Goal: Information Seeking & Learning: Compare options

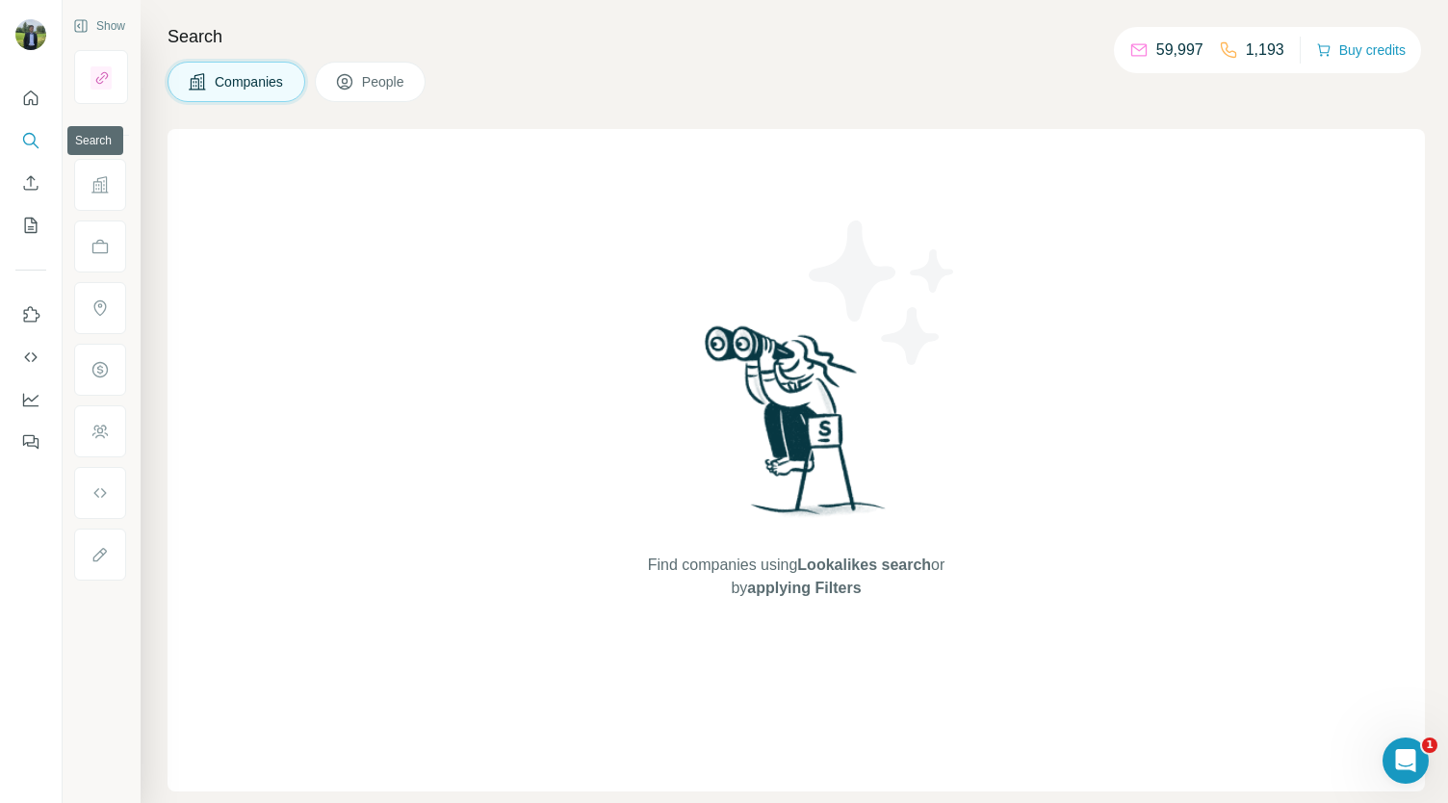
click at [30, 136] on icon "Search" at bounding box center [30, 140] width 19 height 19
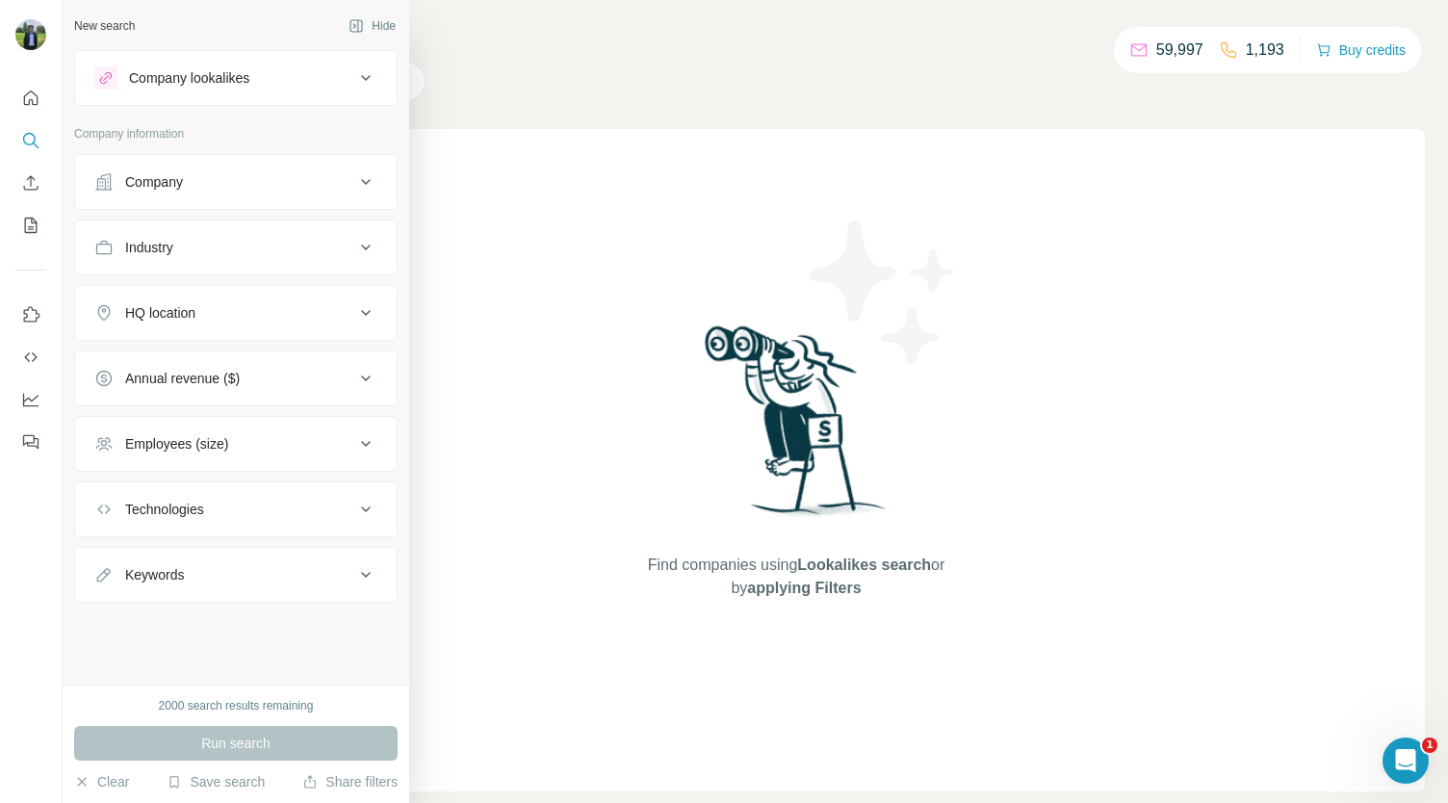
click at [179, 70] on div "Company lookalikes" at bounding box center [189, 77] width 120 height 19
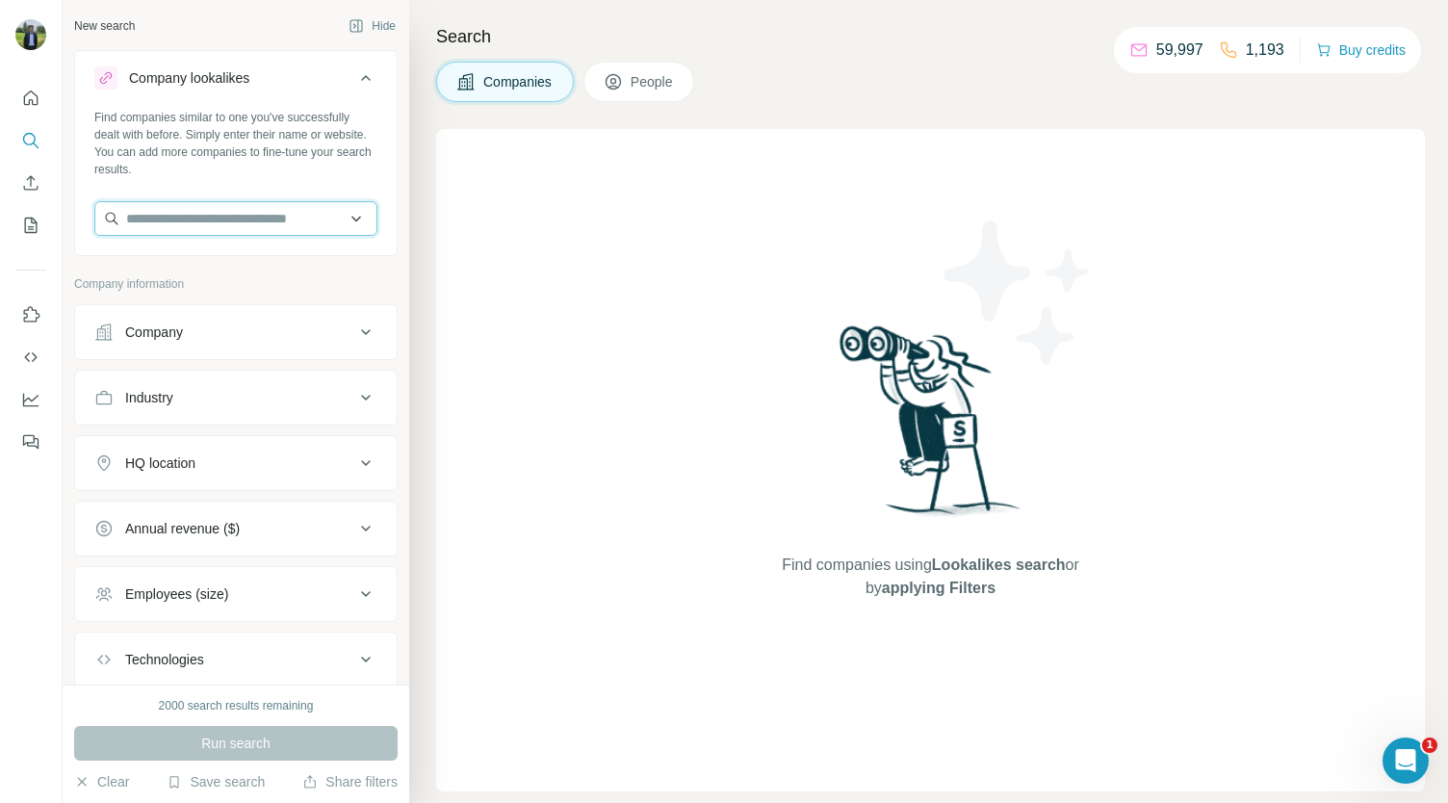
click at [208, 224] on input "text" at bounding box center [235, 218] width 283 height 35
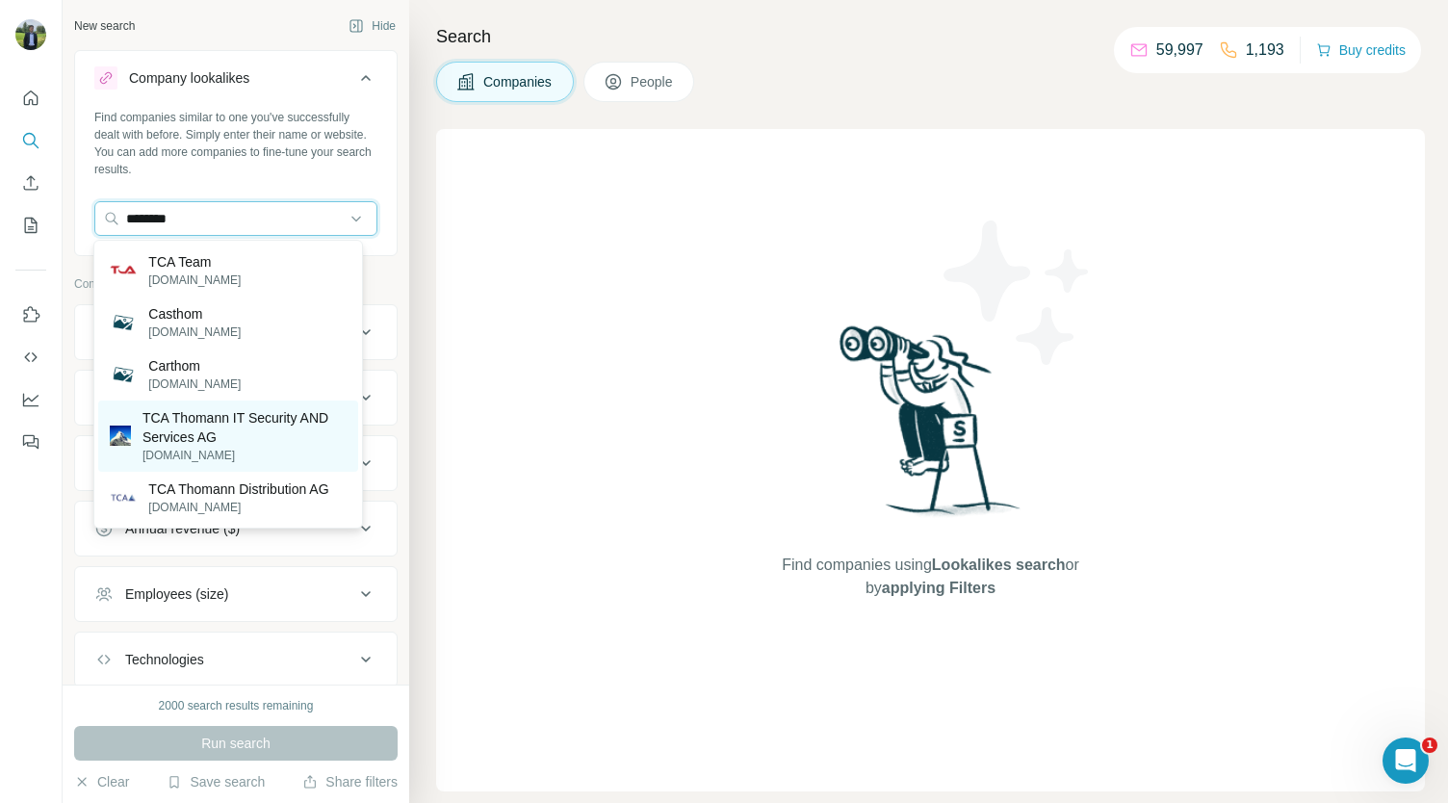
type input "********"
click at [219, 442] on p "TCA Thomann IT Security AND Services AG" at bounding box center [245, 427] width 204 height 39
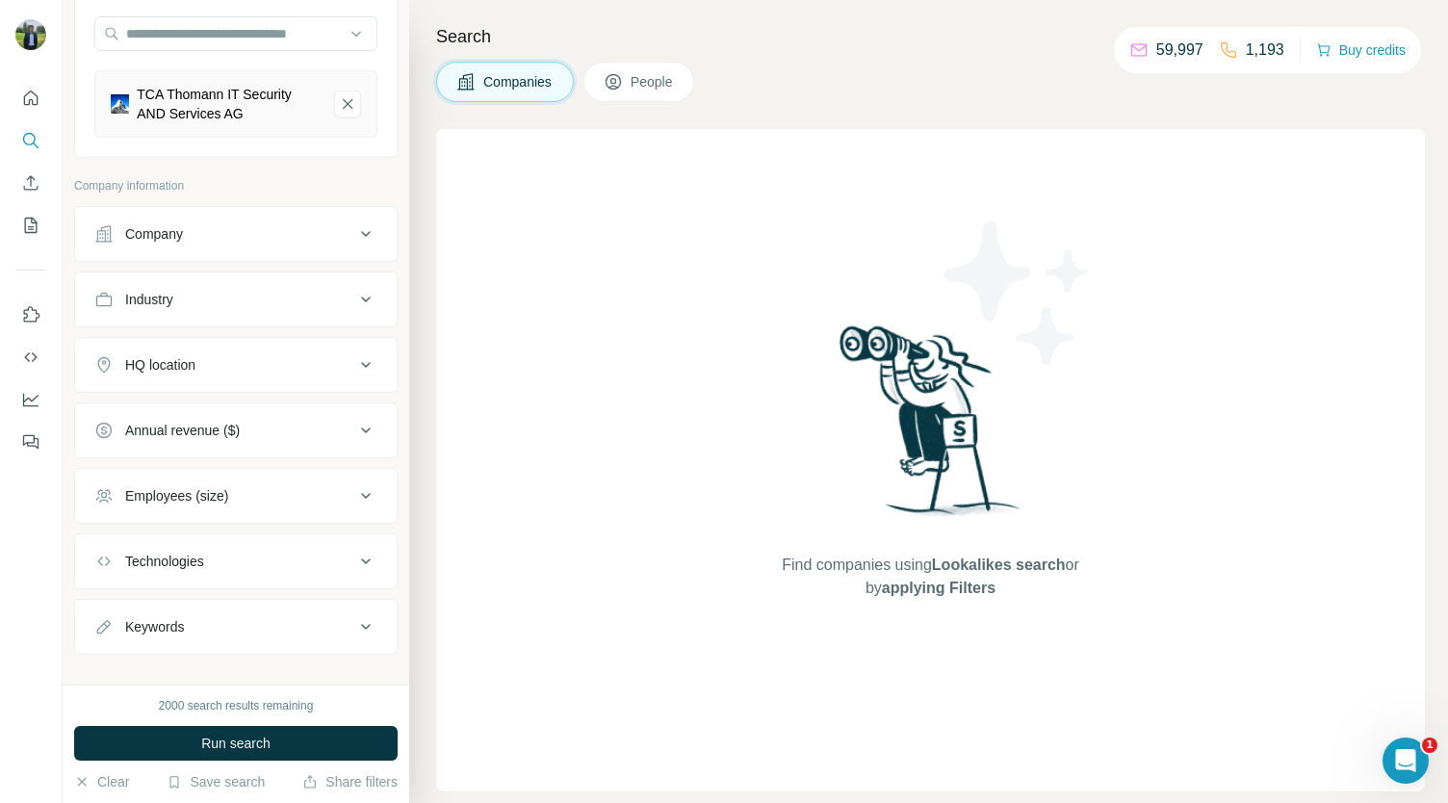
scroll to position [202, 0]
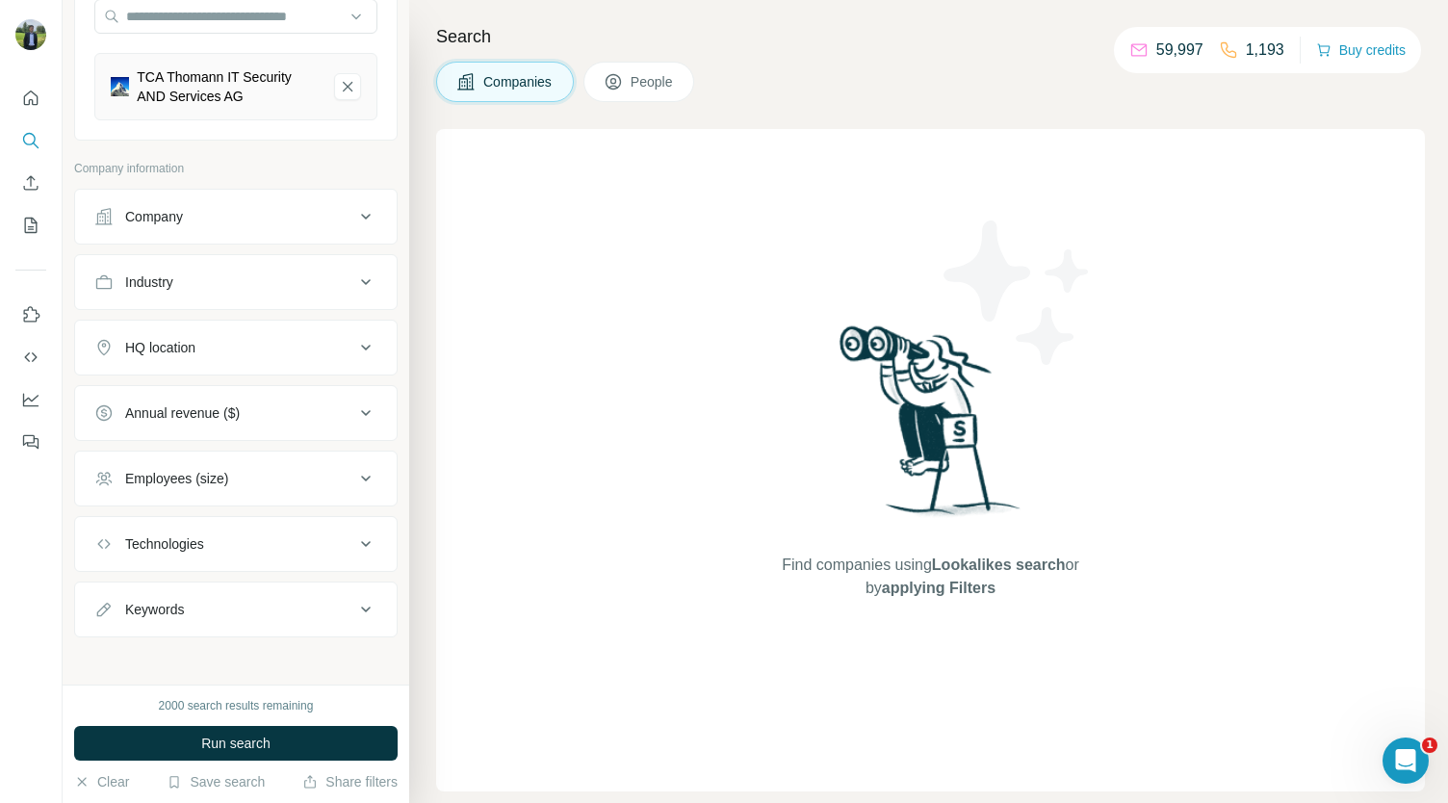
click at [179, 407] on div "Annual revenue ($)" at bounding box center [182, 412] width 115 height 19
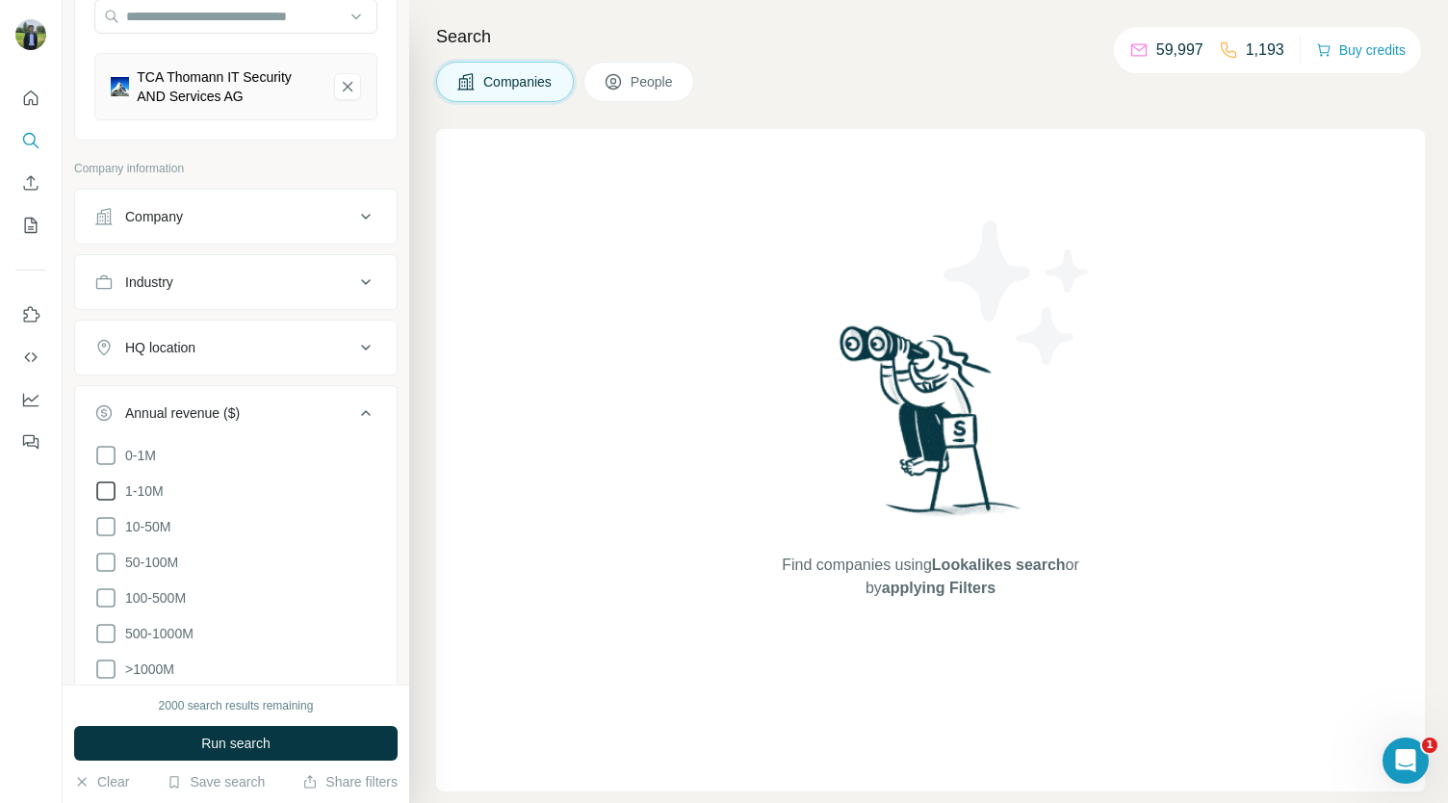
click at [107, 482] on icon at bounding box center [105, 491] width 23 height 23
click at [102, 515] on icon at bounding box center [105, 526] width 23 height 23
click at [108, 556] on icon at bounding box center [105, 562] width 23 height 23
click at [161, 739] on button "Run search" at bounding box center [236, 743] width 324 height 35
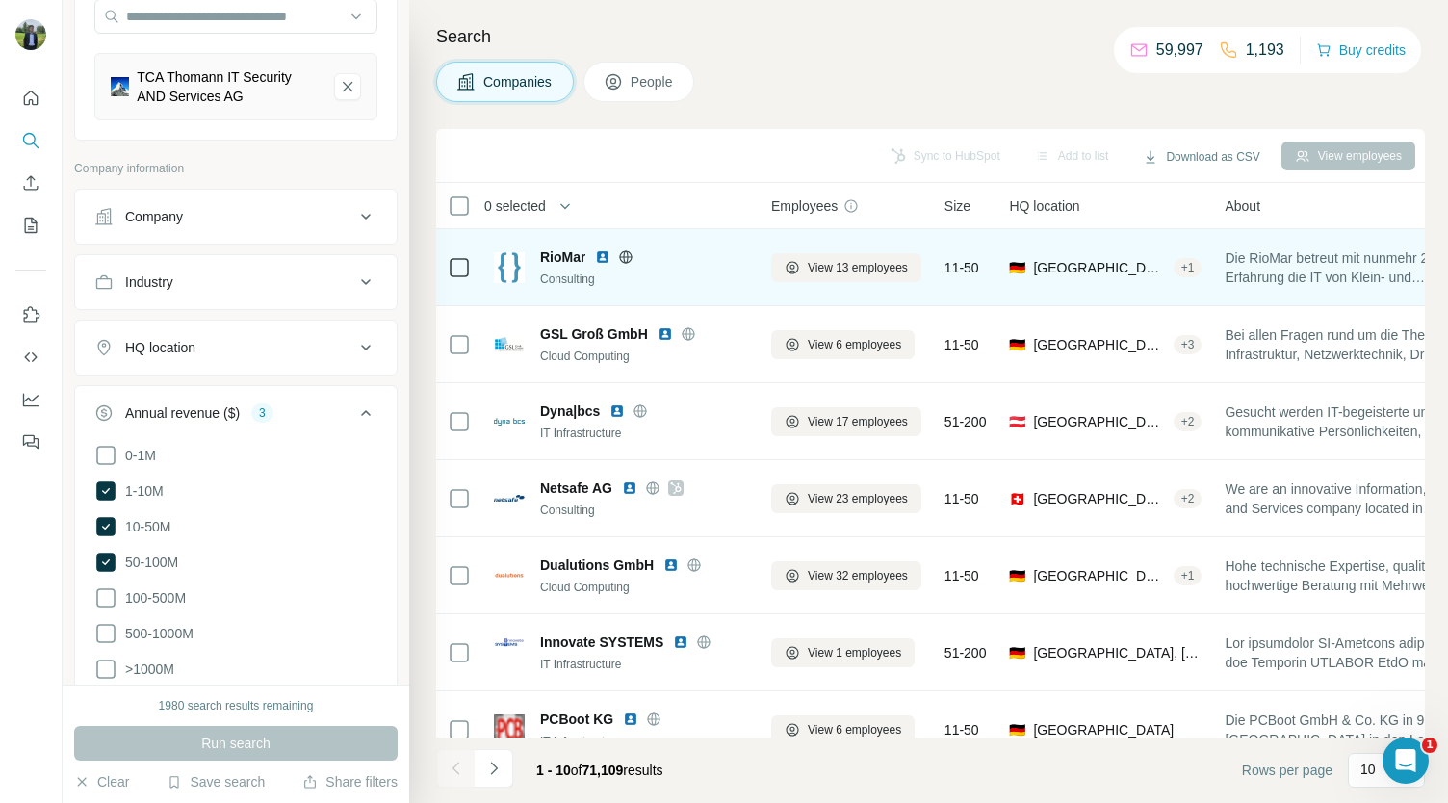
click at [601, 255] on img at bounding box center [602, 256] width 15 height 15
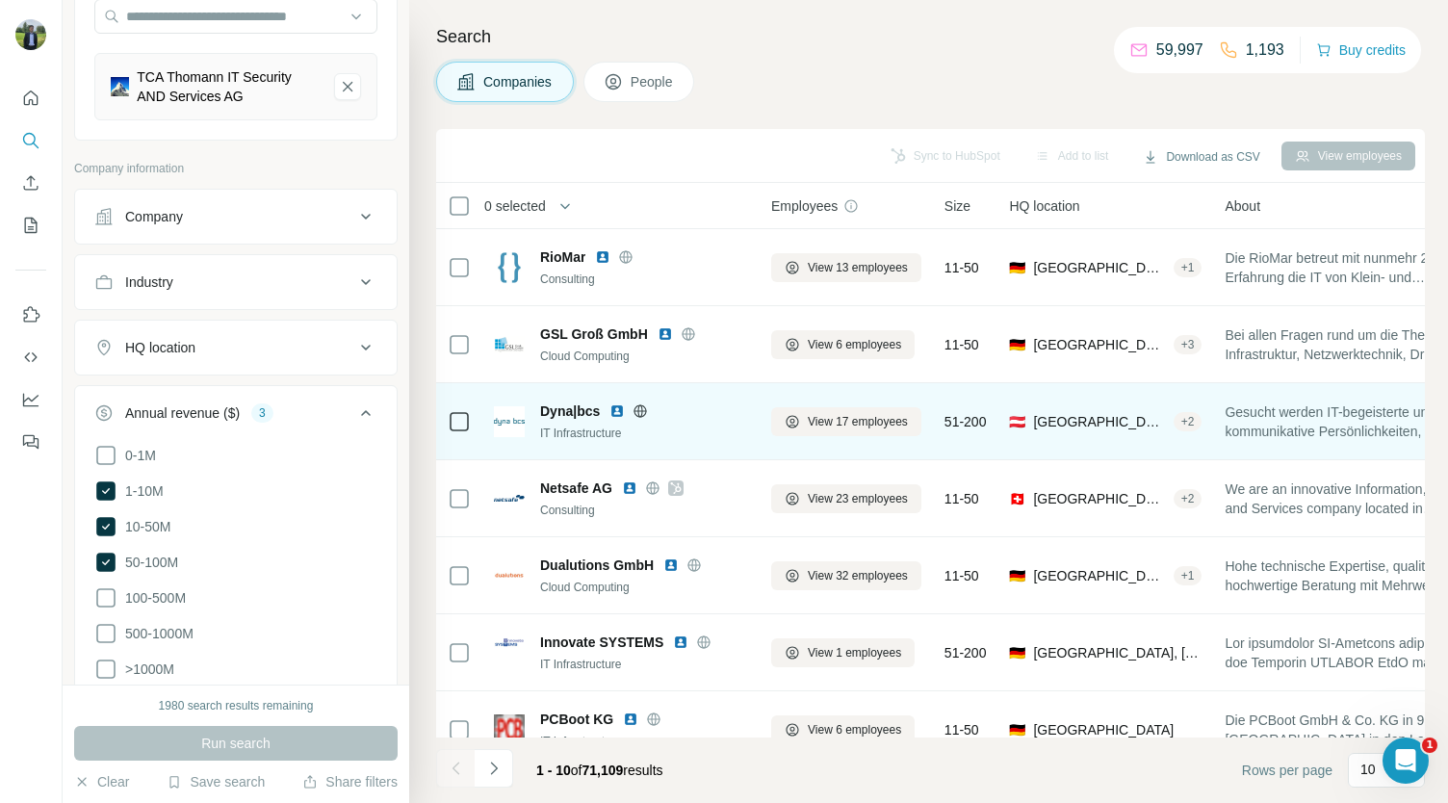
click at [616, 410] on img at bounding box center [617, 410] width 15 height 15
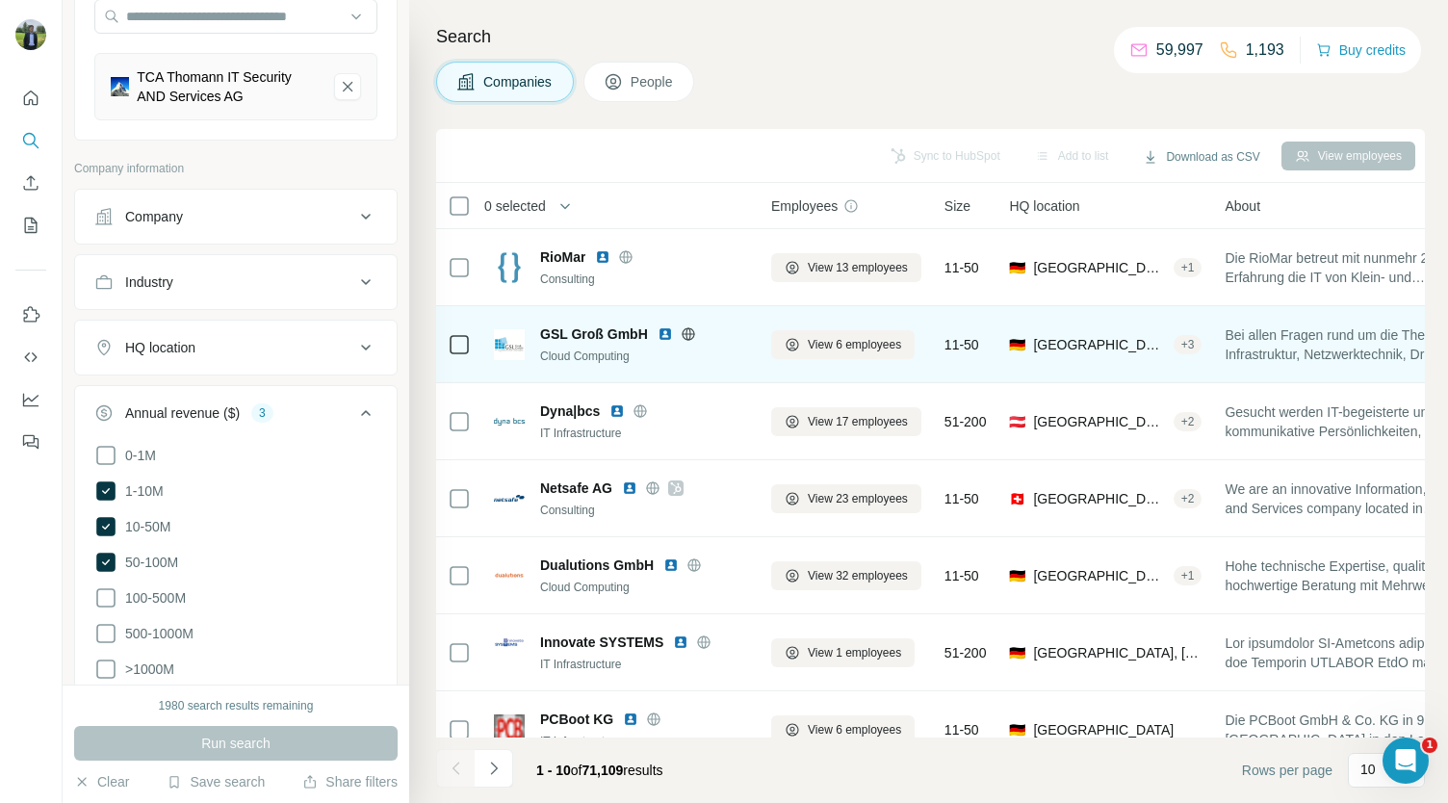
click at [664, 336] on img at bounding box center [665, 333] width 15 height 15
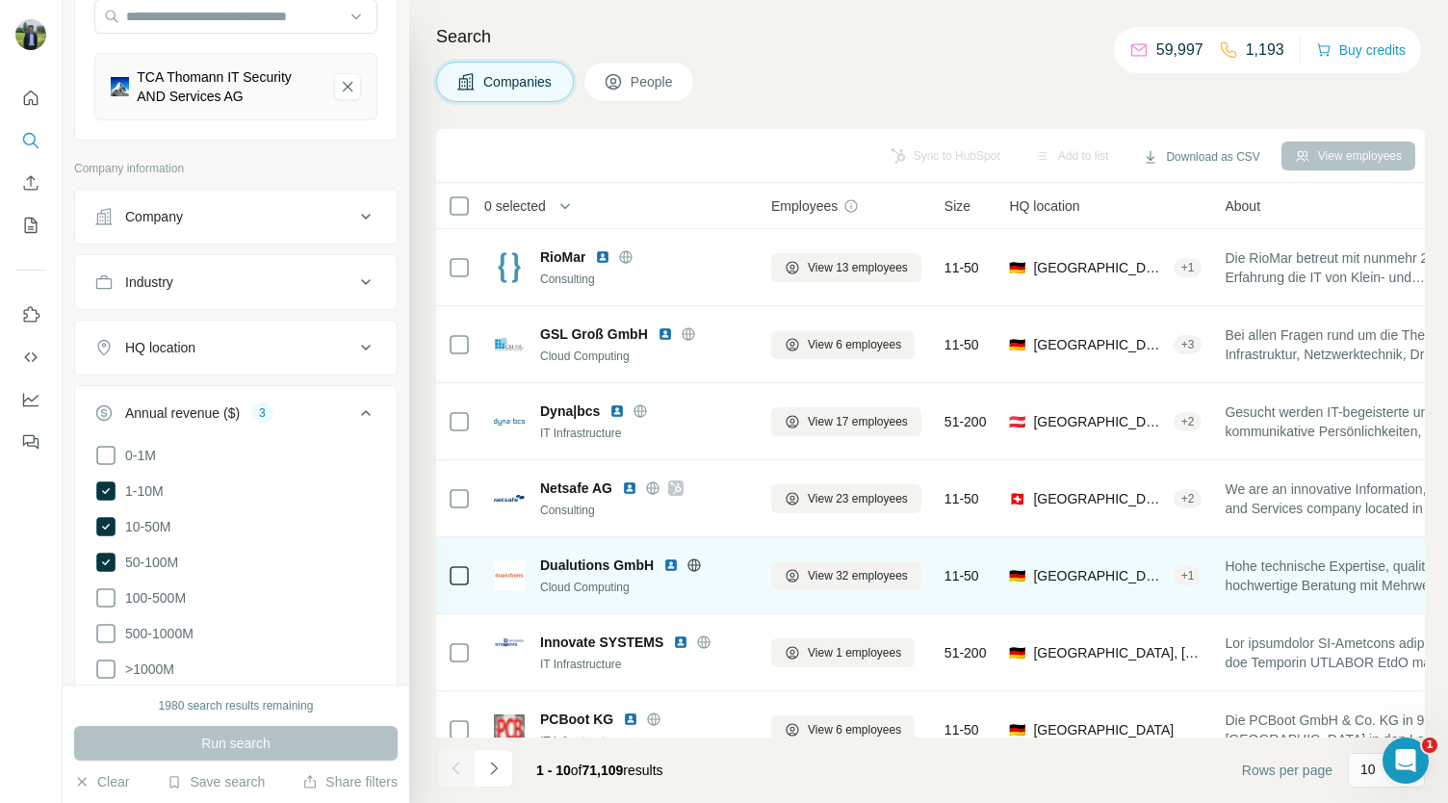
click at [672, 566] on img at bounding box center [671, 565] width 15 height 15
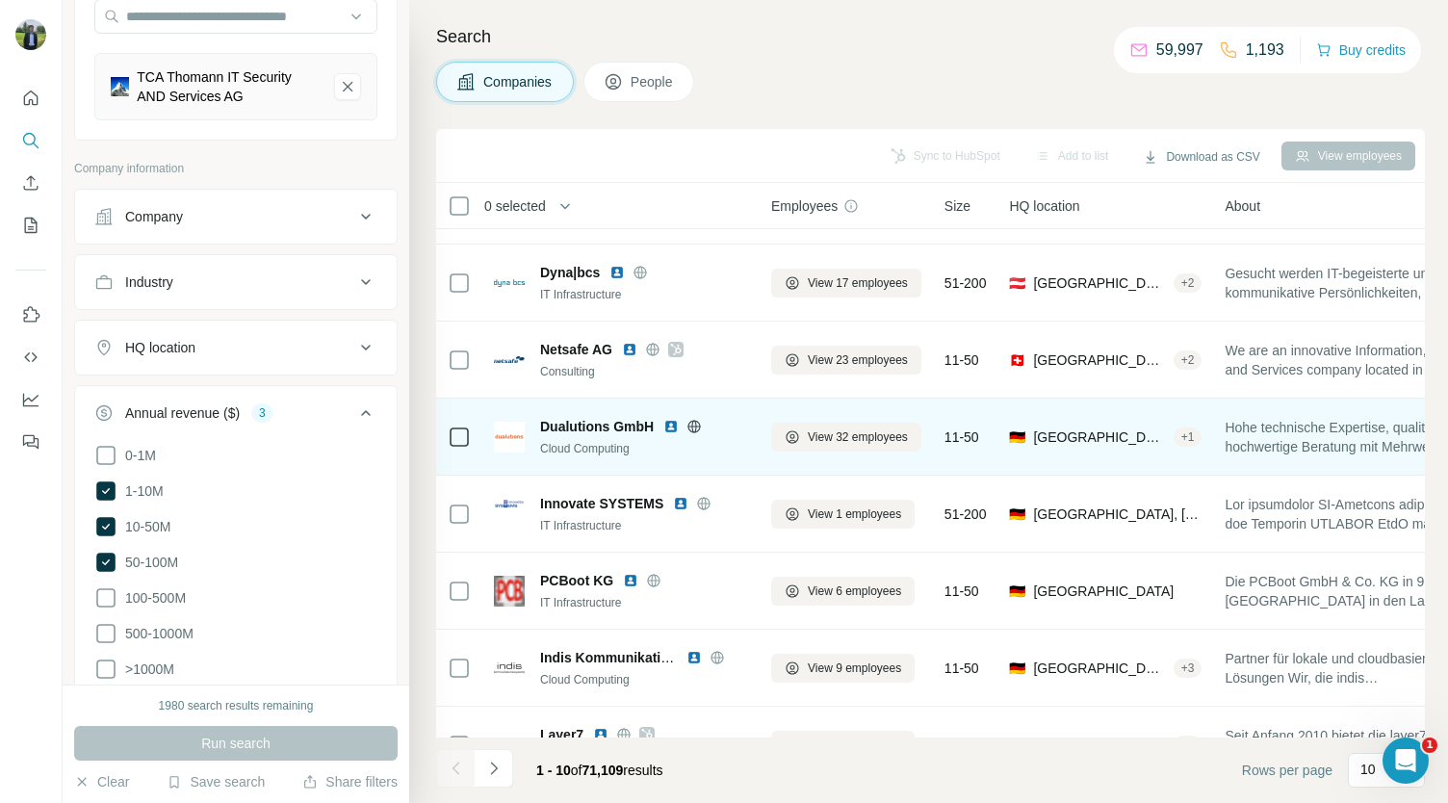
scroll to position [139, 0]
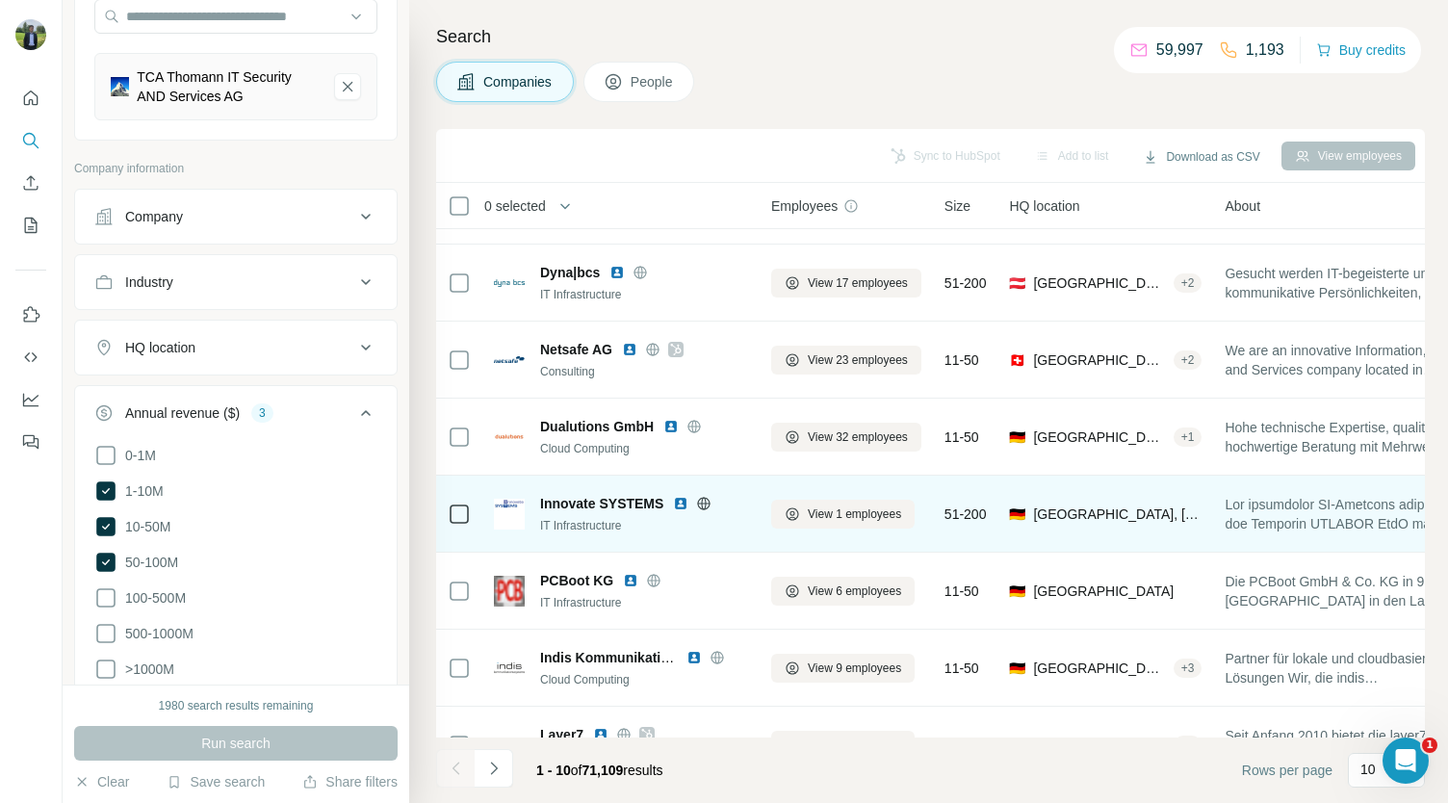
click at [682, 507] on img at bounding box center [680, 503] width 15 height 15
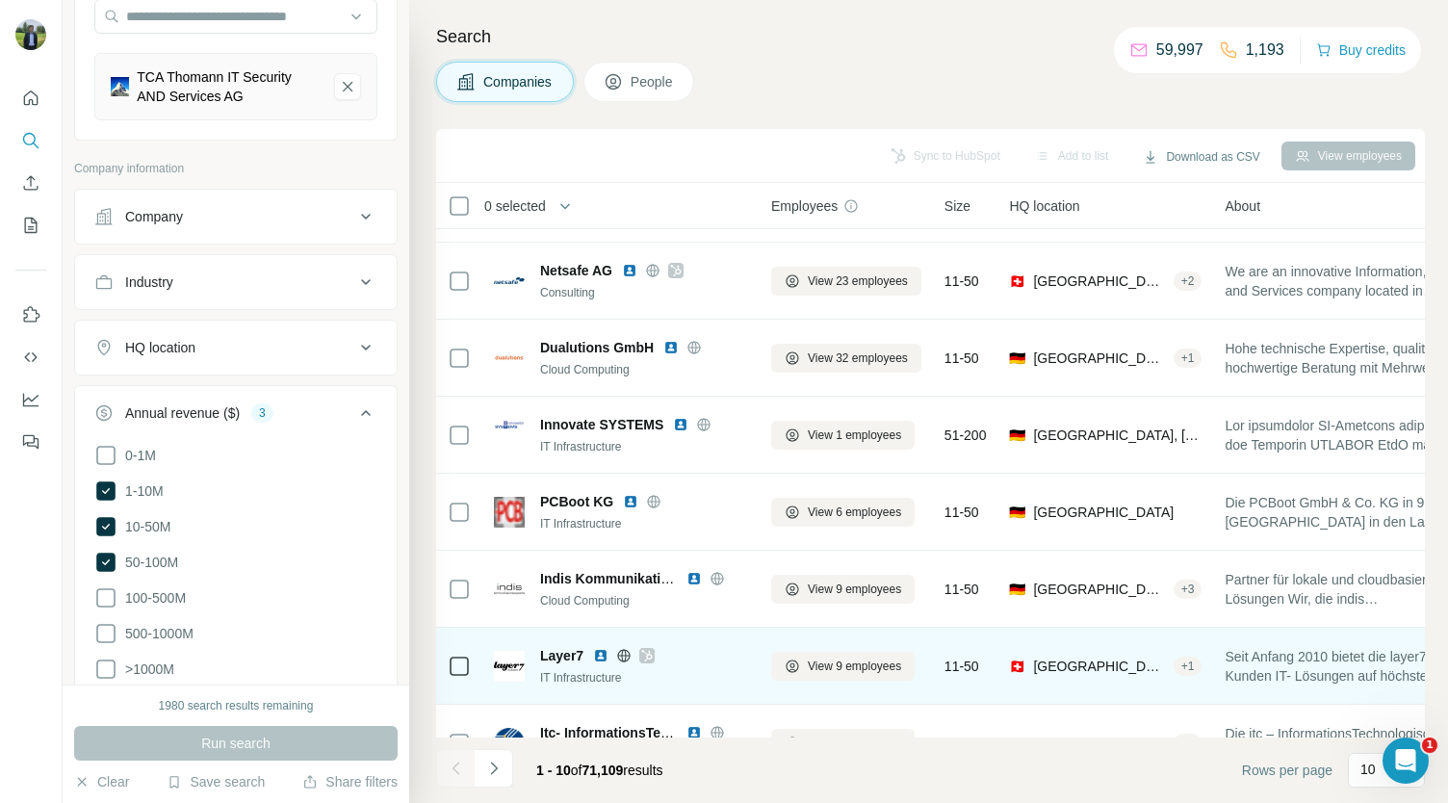
scroll to position [217, 0]
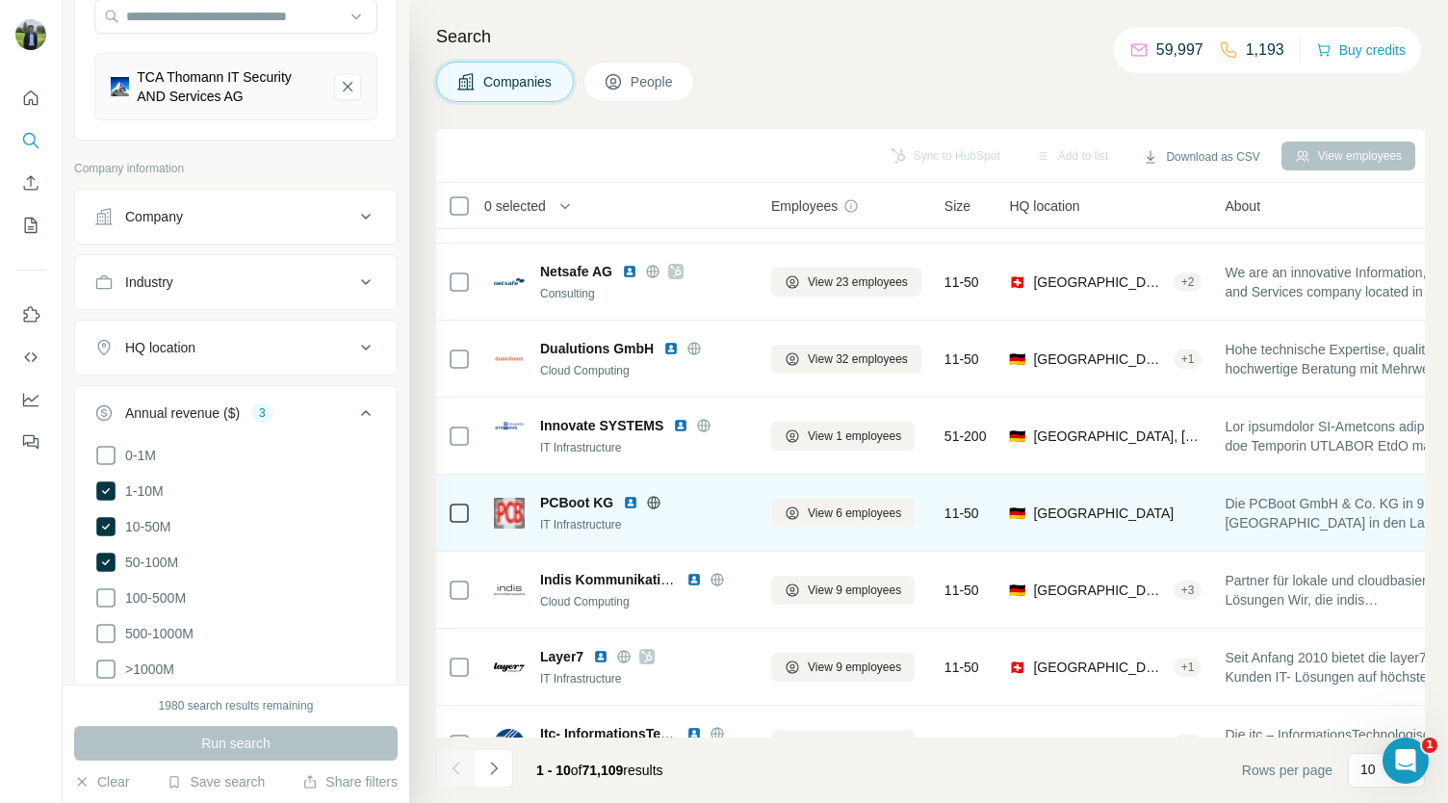
click at [627, 499] on img at bounding box center [630, 502] width 15 height 15
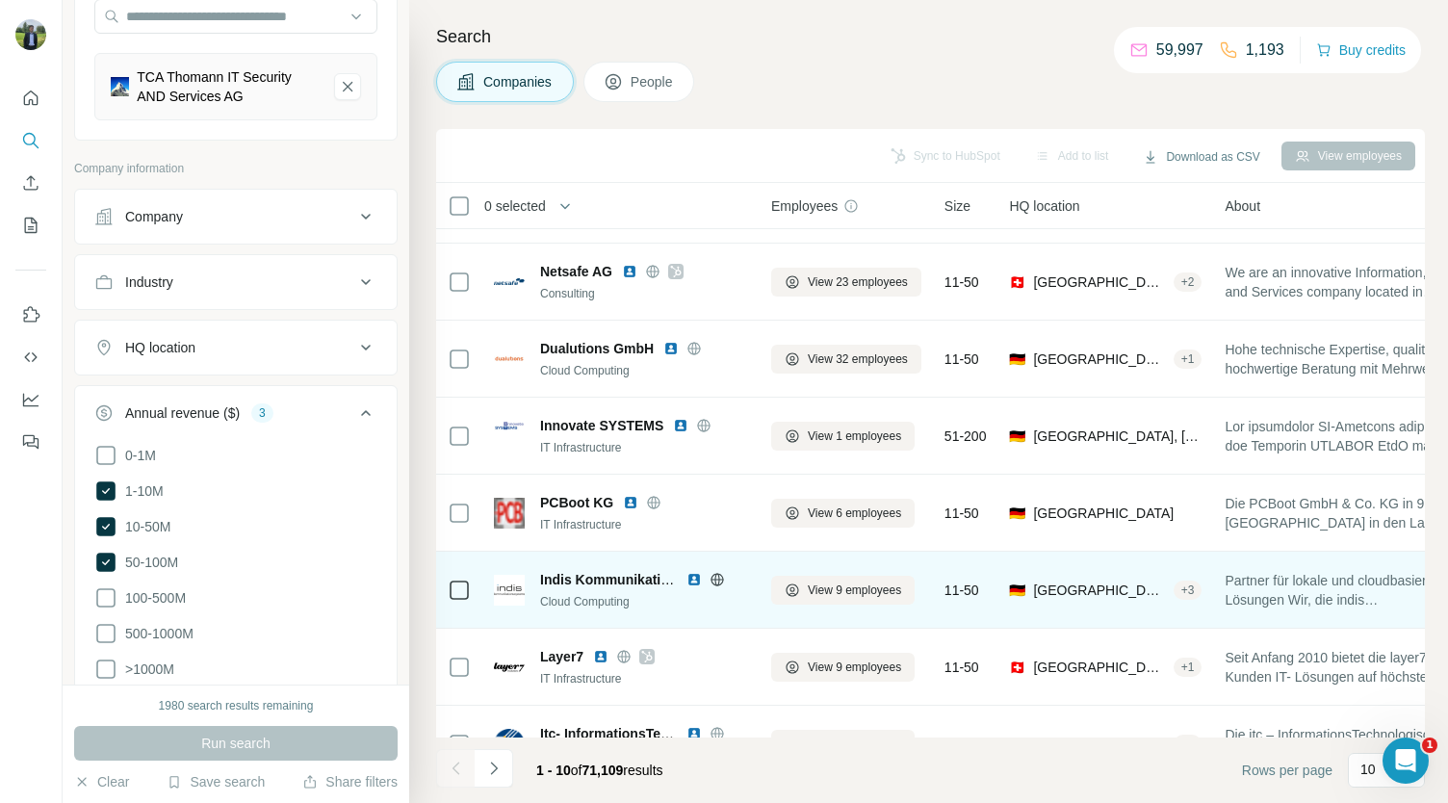
scroll to position [271, 0]
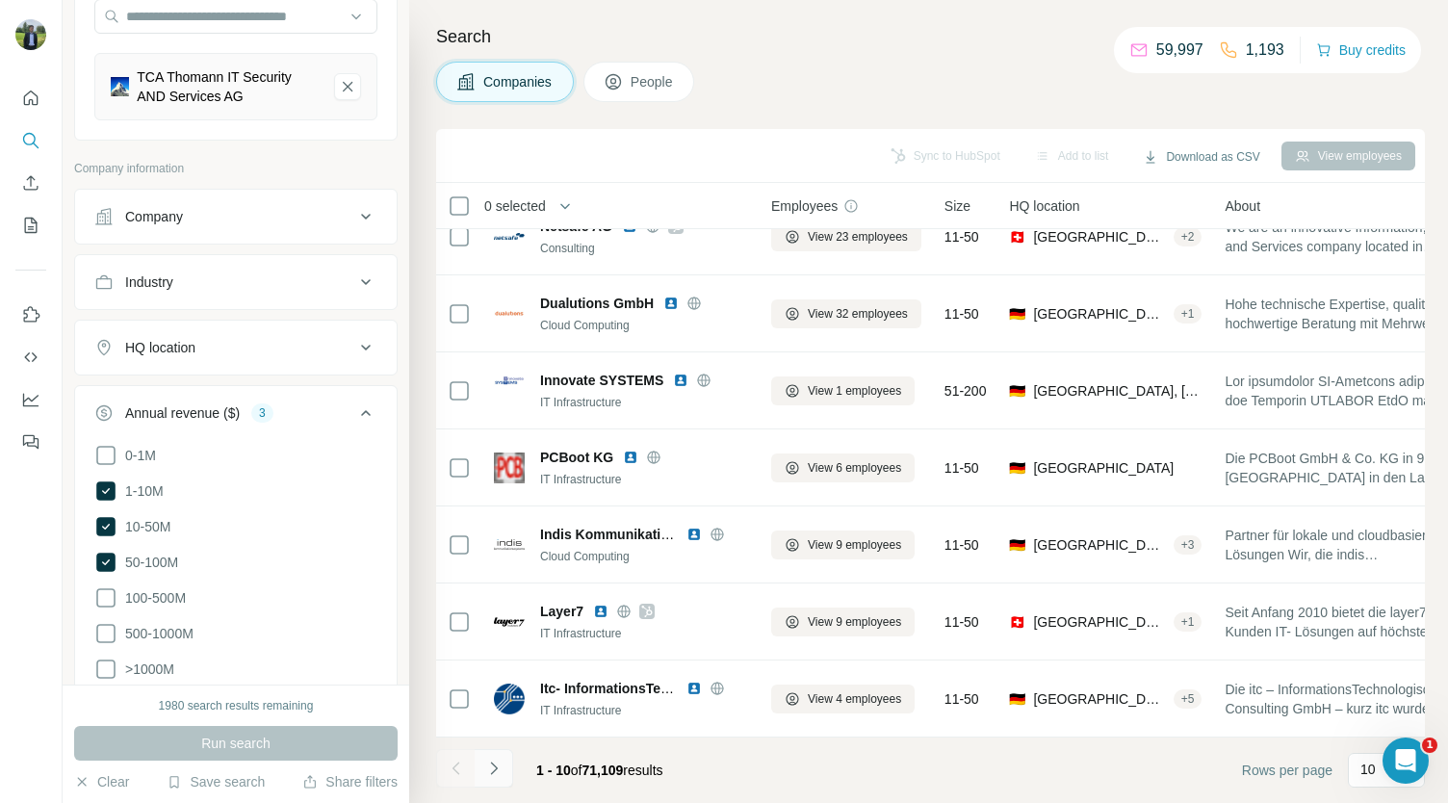
click at [507, 773] on button "Navigate to next page" at bounding box center [494, 768] width 39 height 39
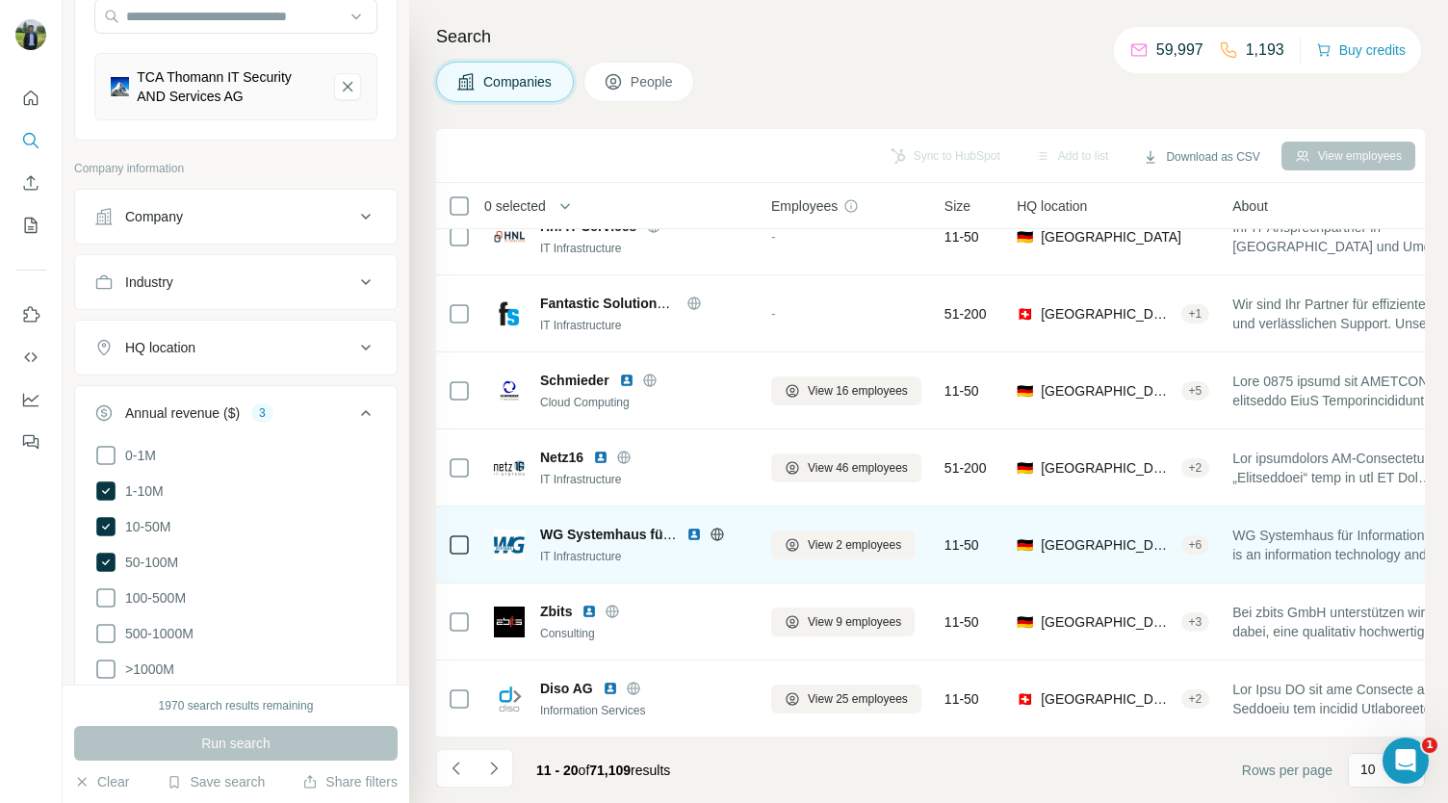
scroll to position [0, 0]
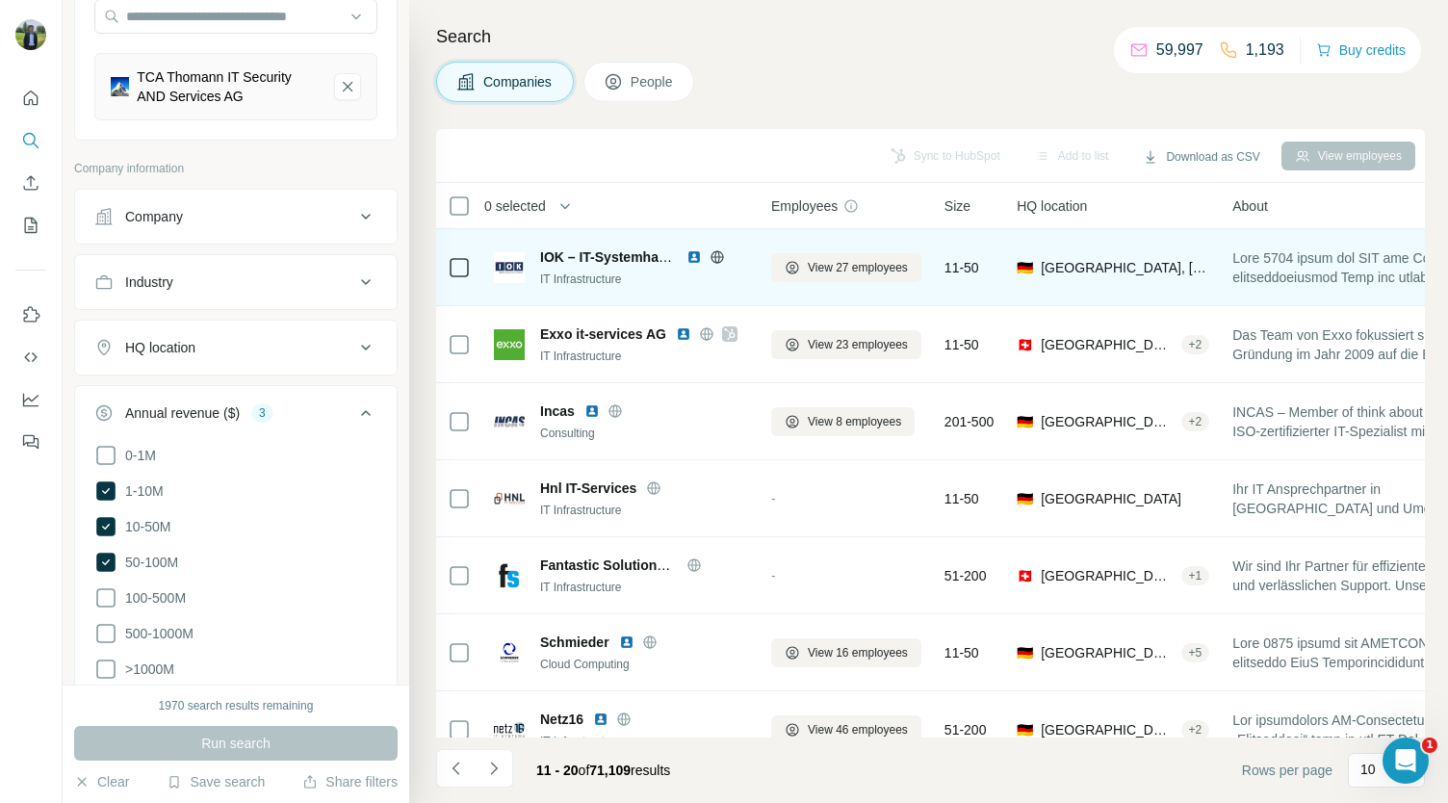
click at [690, 259] on img at bounding box center [694, 256] width 15 height 15
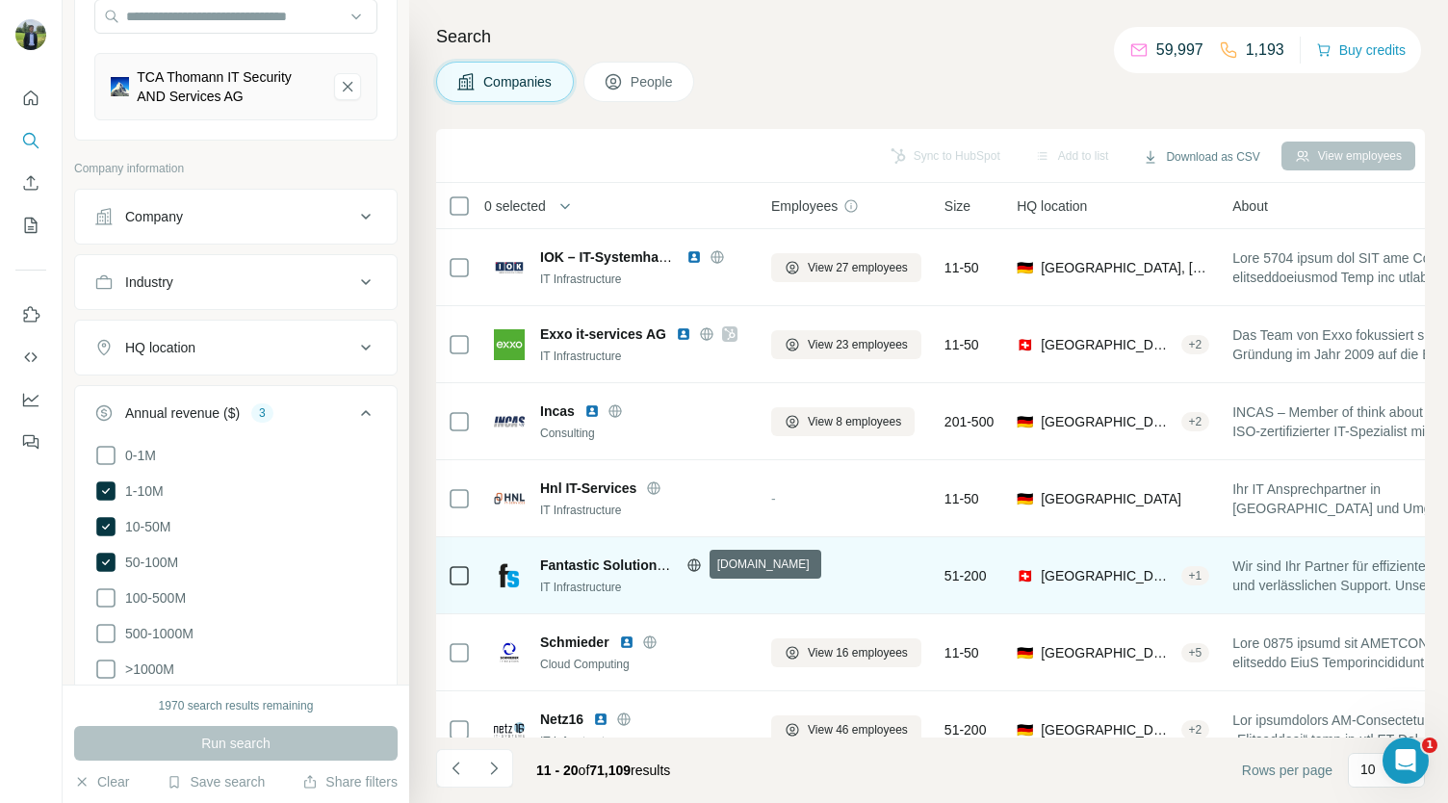
click at [687, 564] on icon at bounding box center [694, 565] width 15 height 15
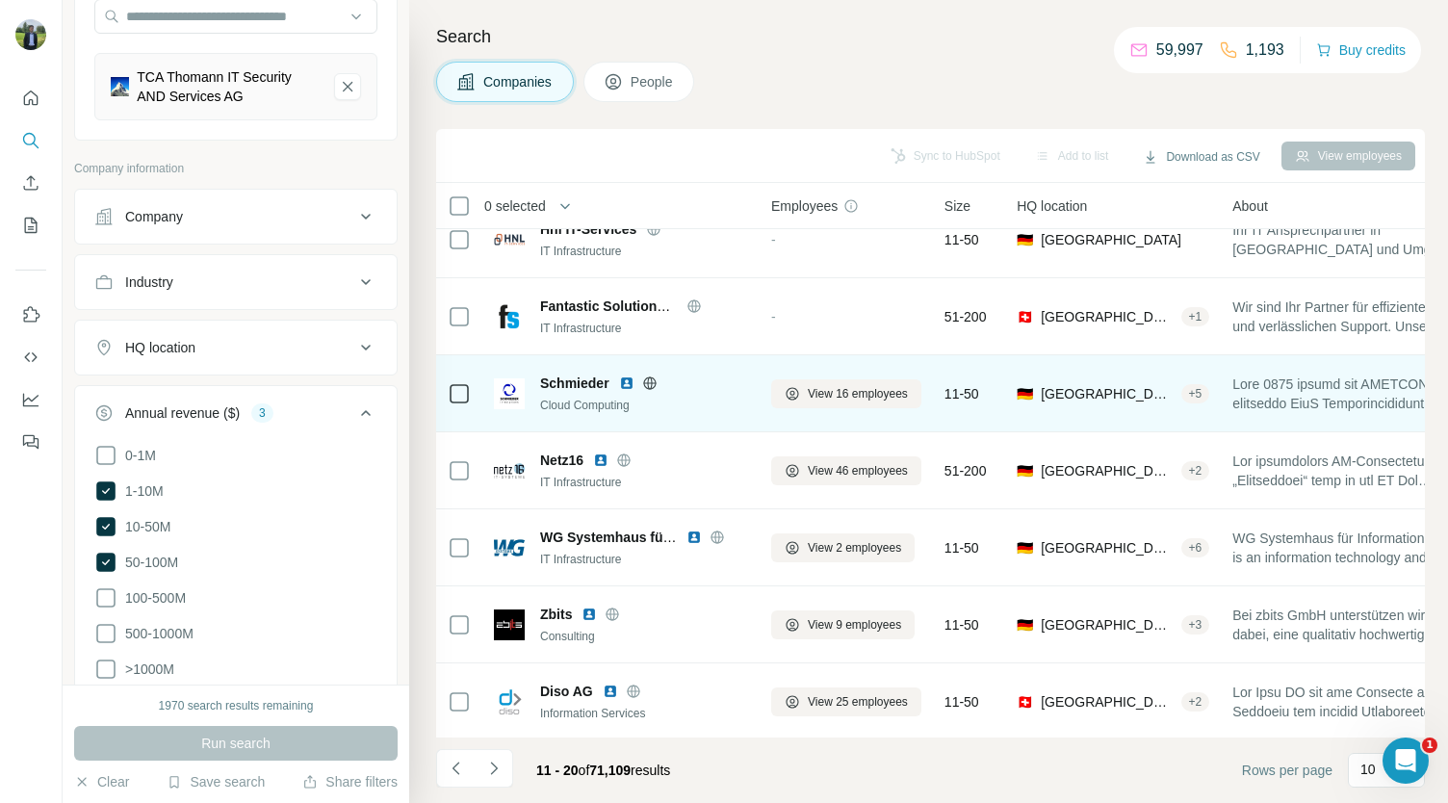
scroll to position [271, 0]
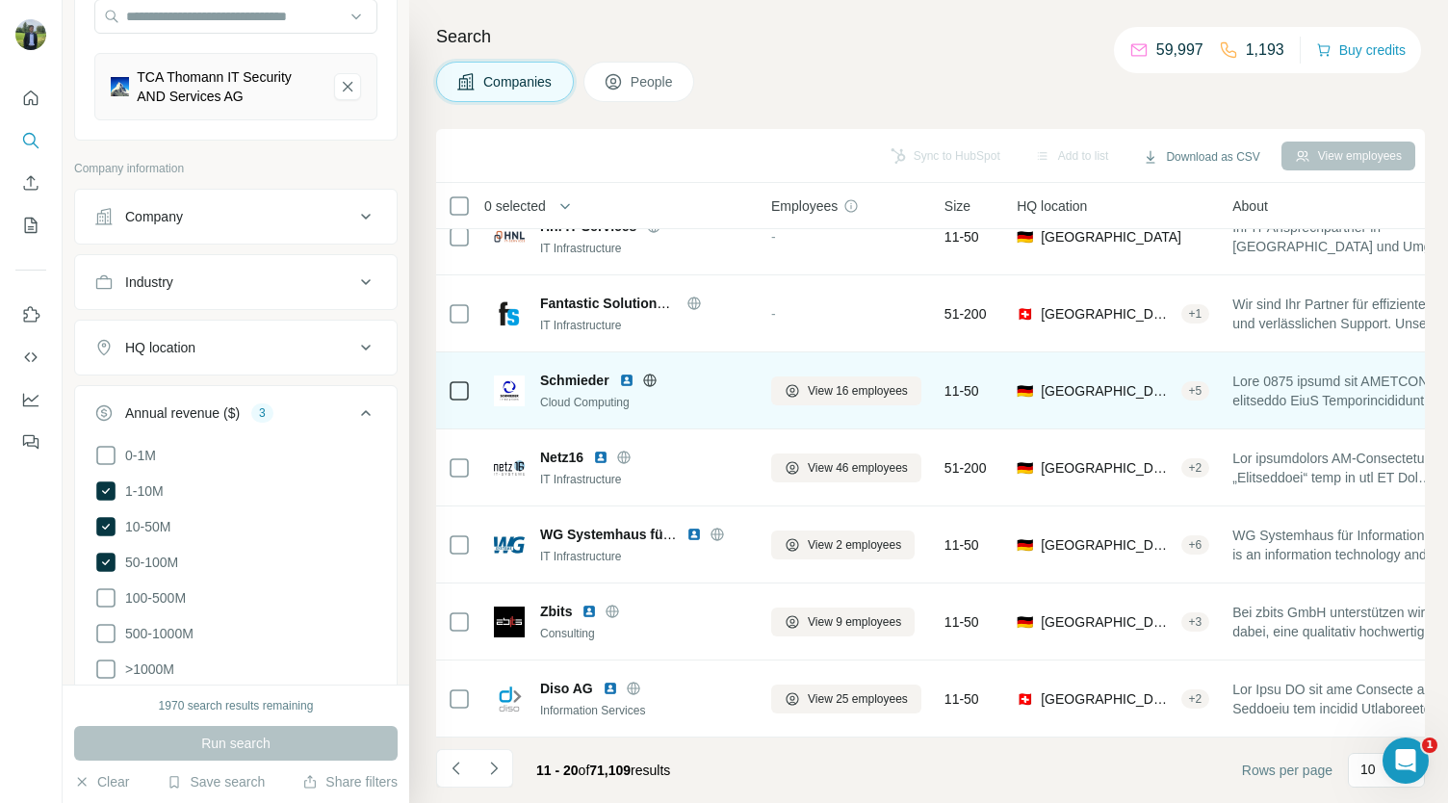
click at [623, 373] on img at bounding box center [626, 380] width 15 height 15
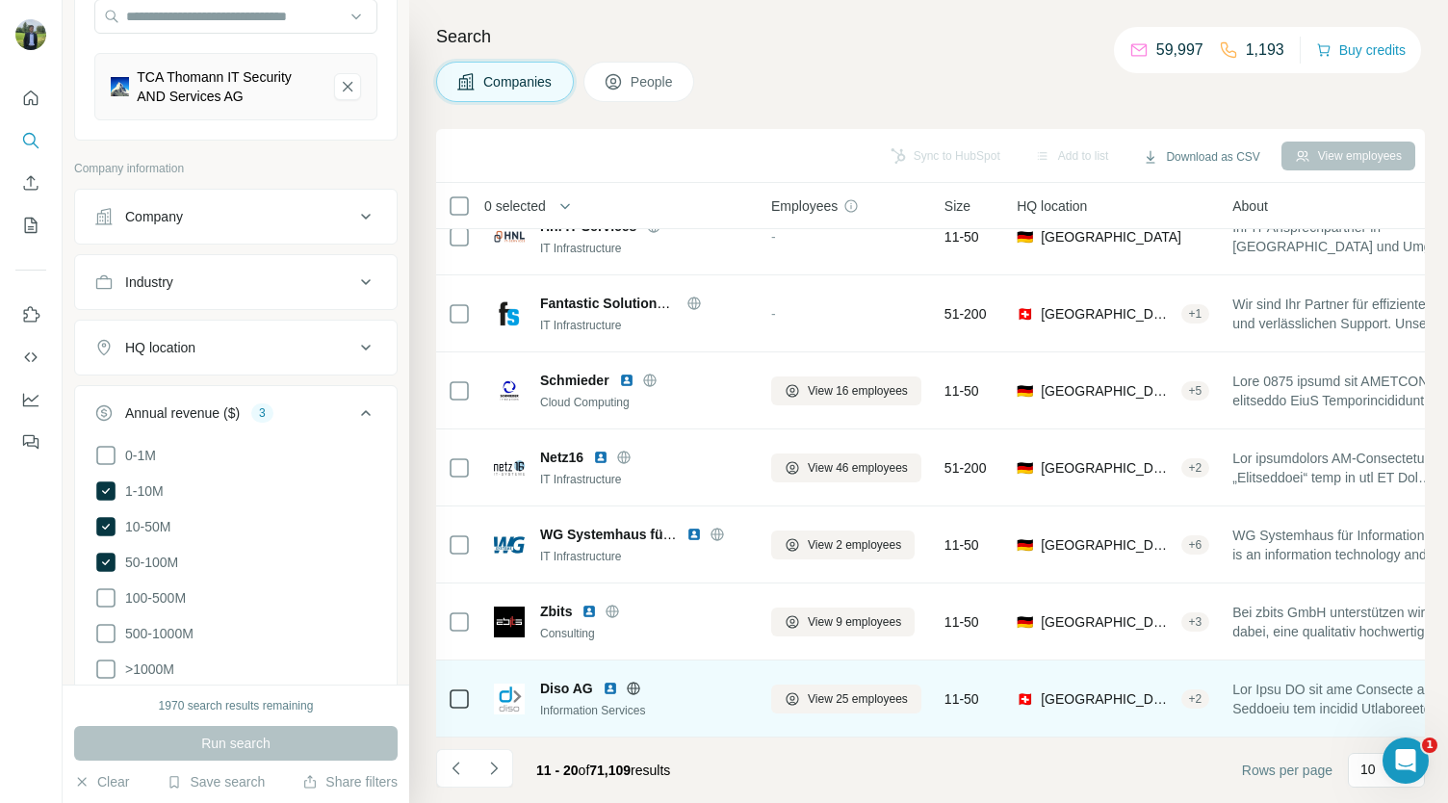
click at [605, 681] on img at bounding box center [610, 688] width 15 height 15
